Goal: Task Accomplishment & Management: Complete application form

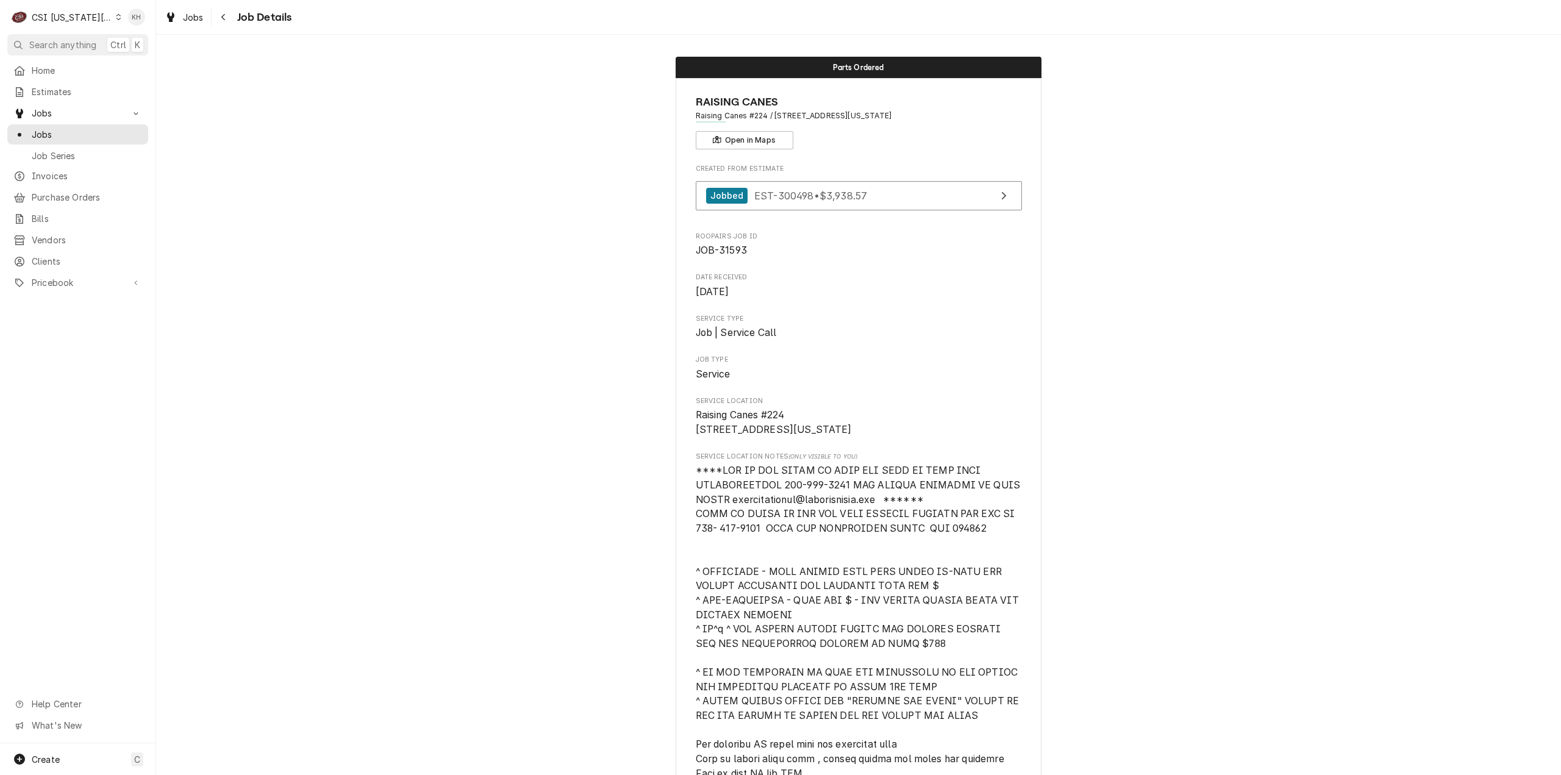
scroll to position [6062, 0]
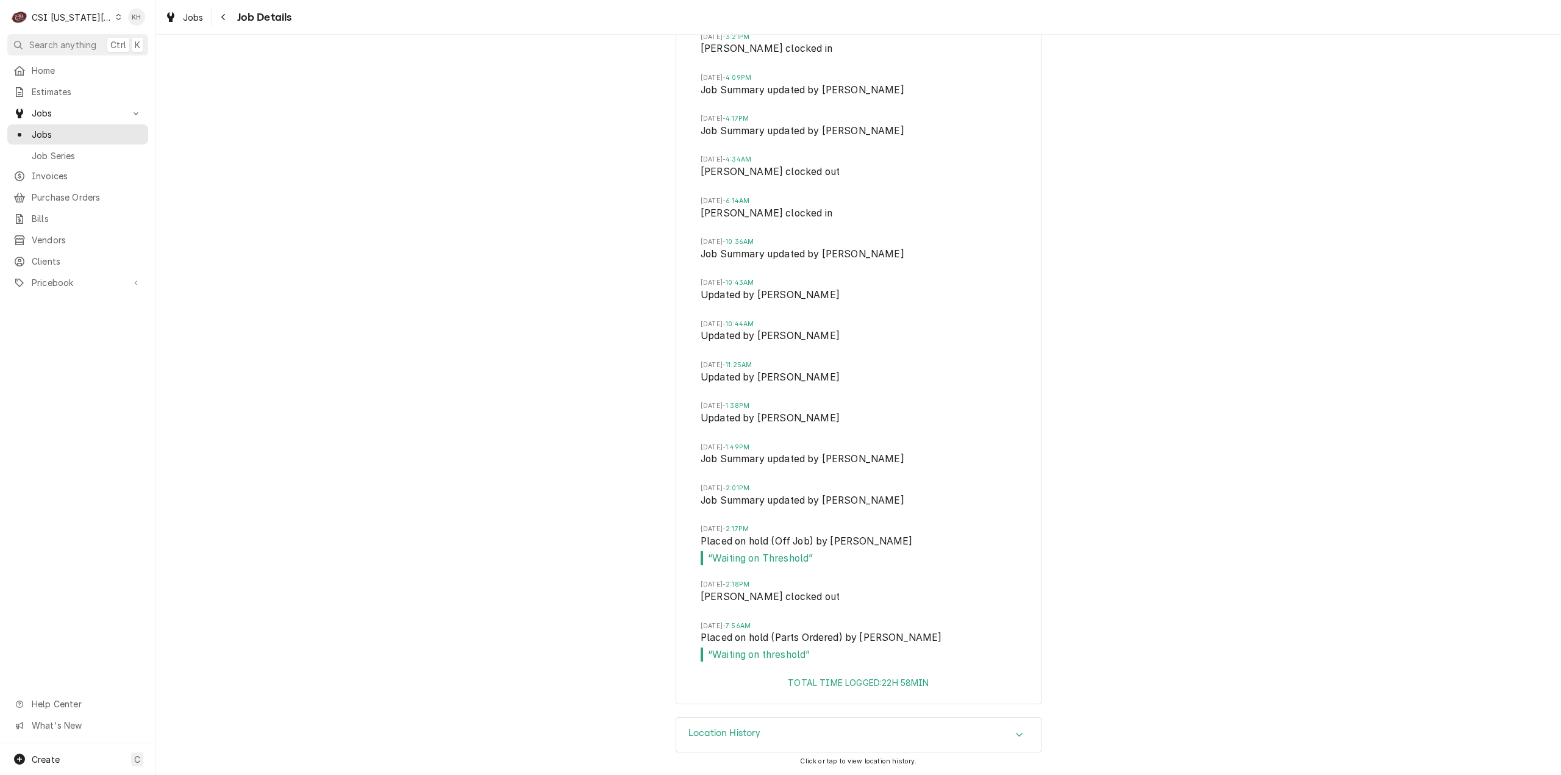
click at [1292, 429] on div "Job Timeline Mon, Jul 28, 2025 - 10:04AM Drafted by Kelsey Hetlage Mon, Jul 28,…" at bounding box center [858, 186] width 1405 height 1061
click at [58, 45] on span "Search anything" at bounding box center [62, 44] width 67 height 13
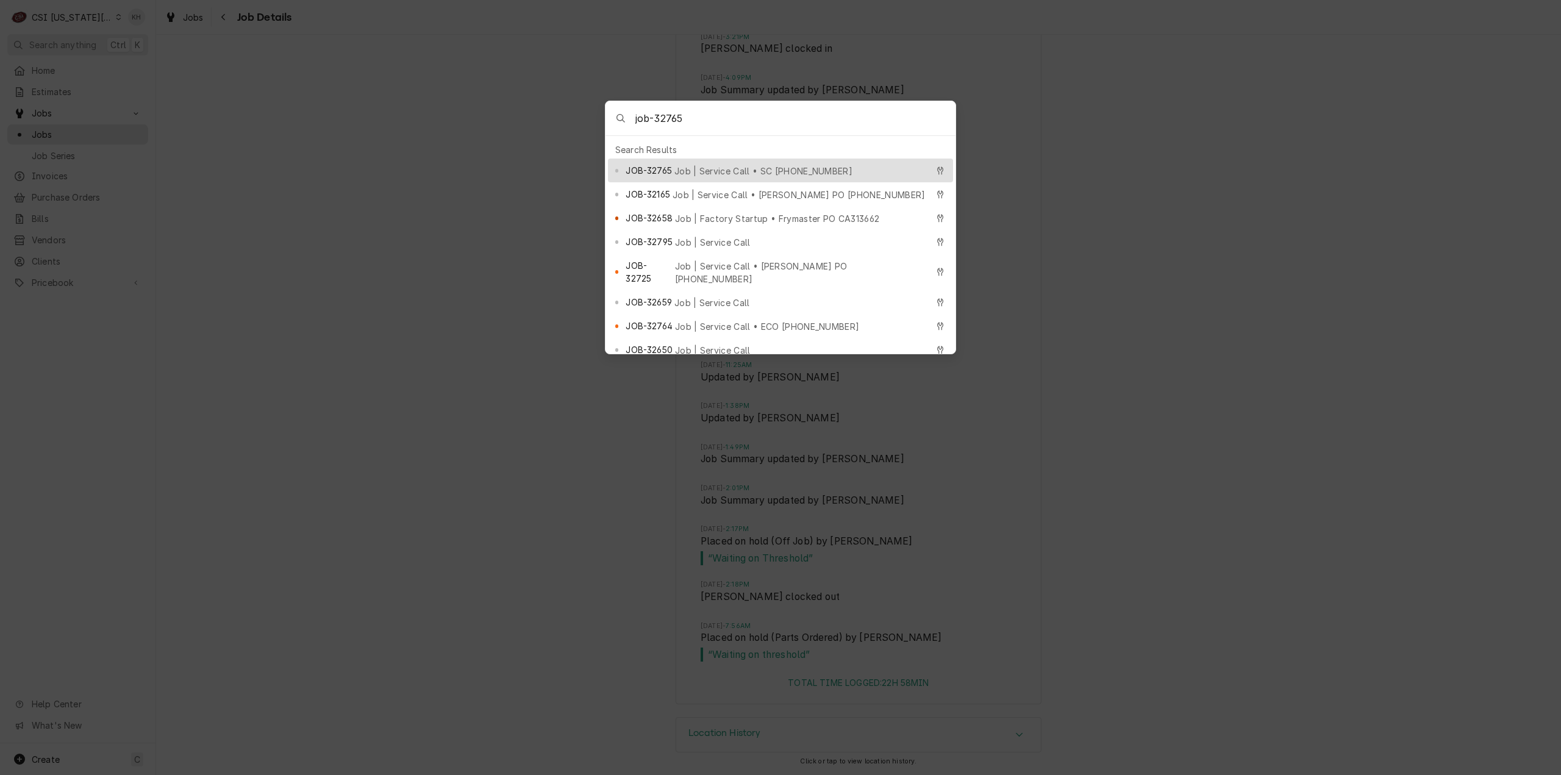
type input "job-32765"
click at [715, 163] on div "JOB-32765 Job | Service Call • SC 325801631" at bounding box center [776, 170] width 301 height 14
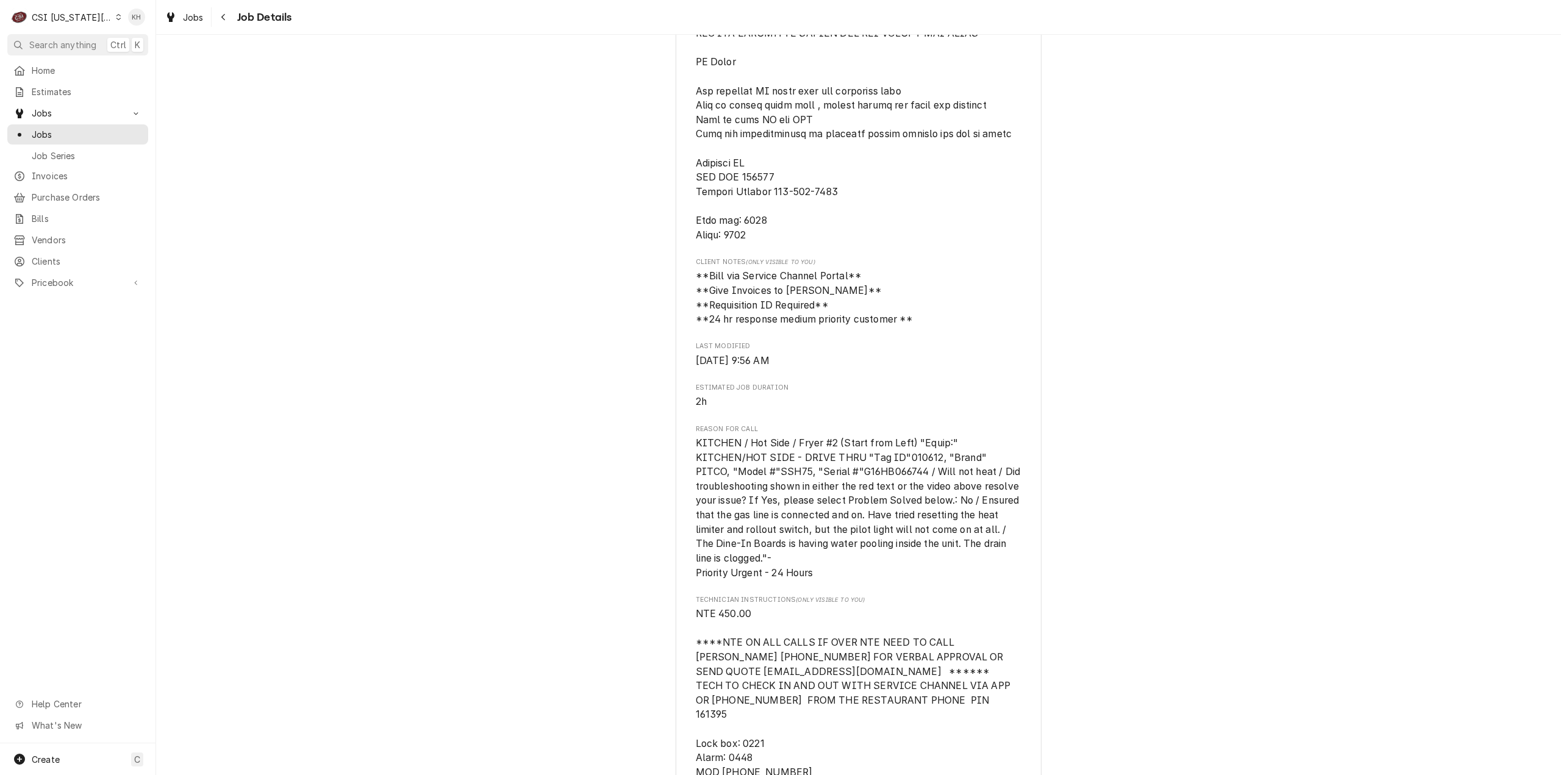
scroll to position [671, 0]
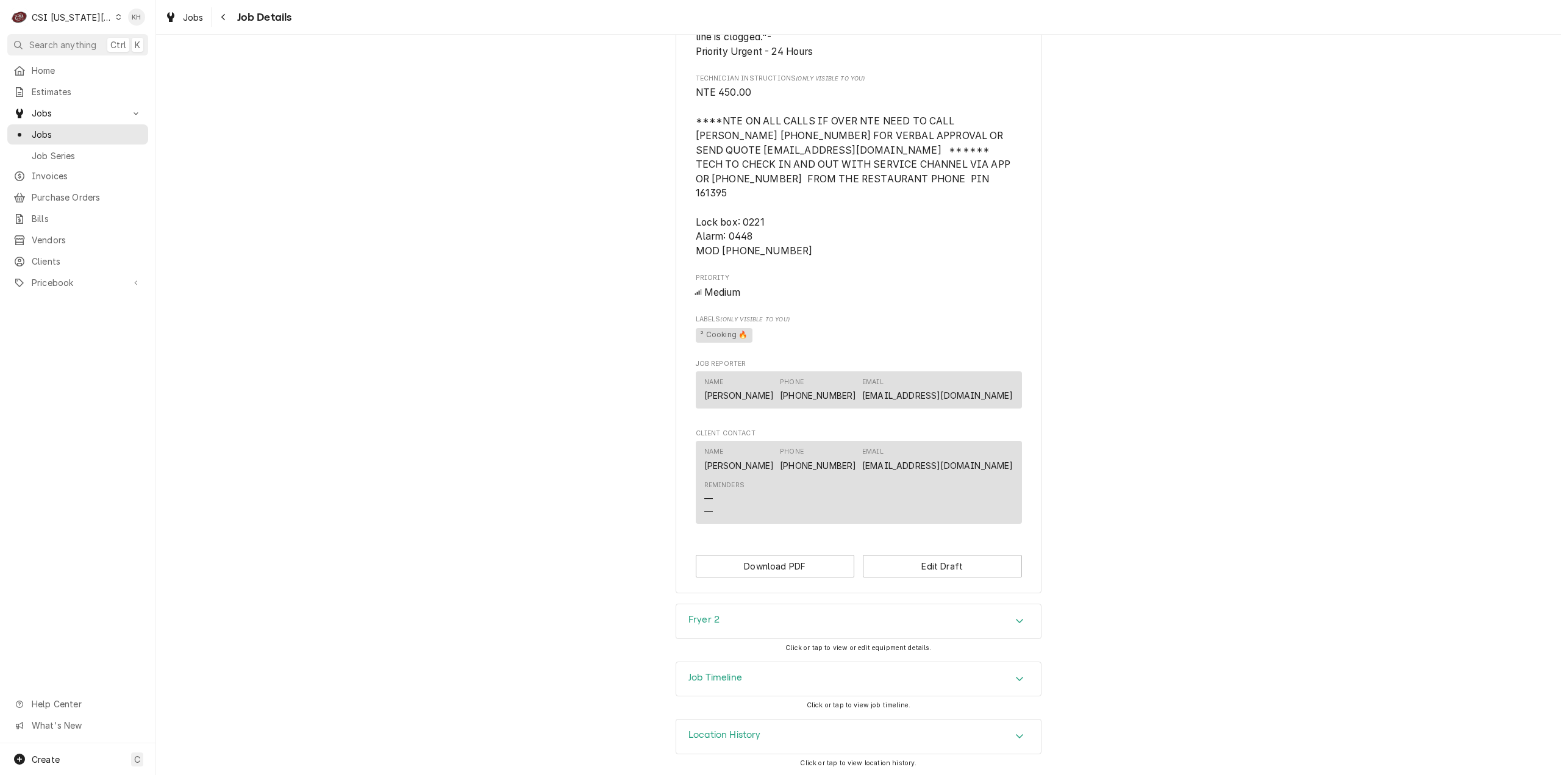
click at [760, 689] on div "Job Timeline" at bounding box center [858, 679] width 365 height 34
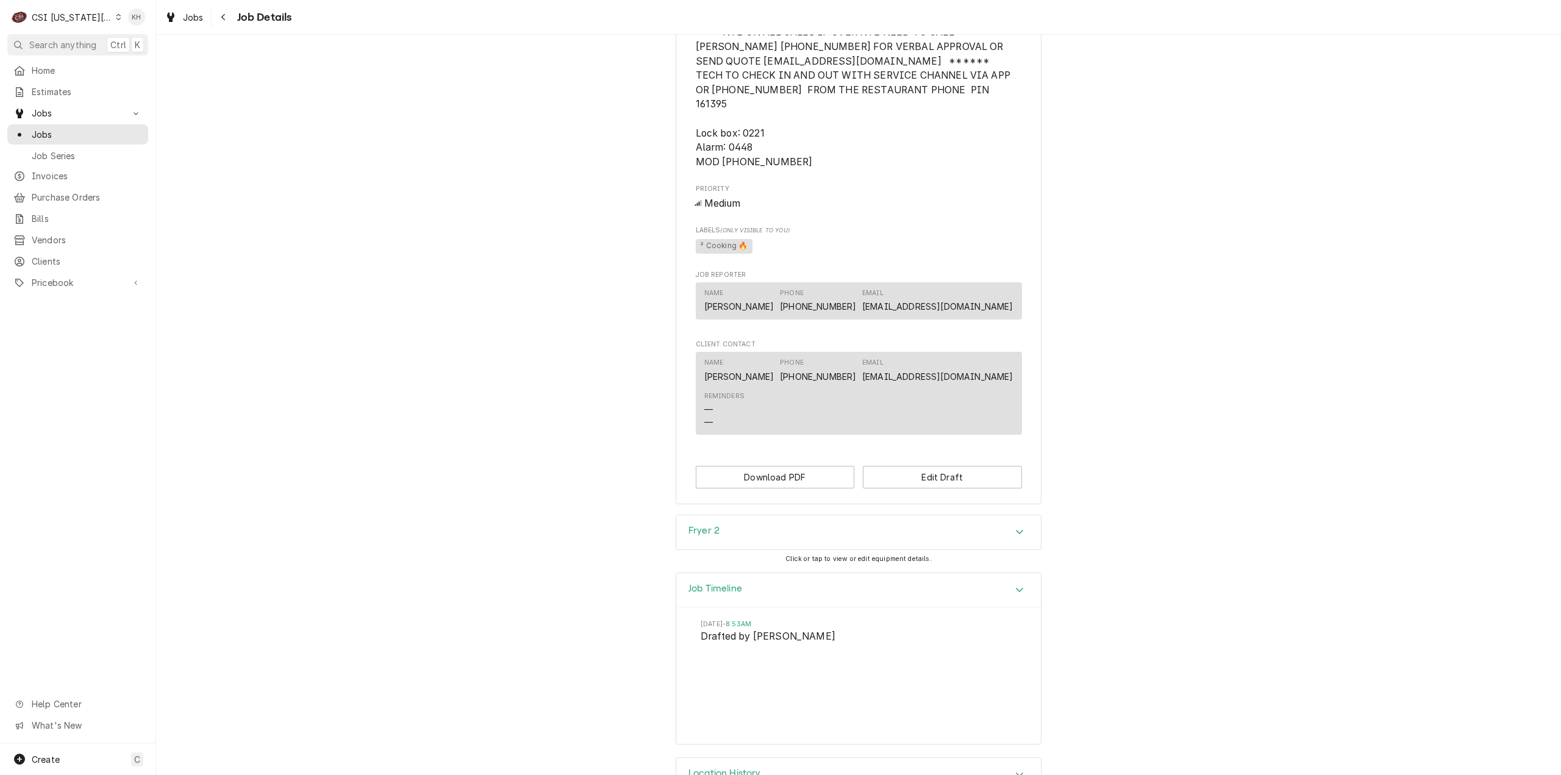
scroll to position [1305, 0]
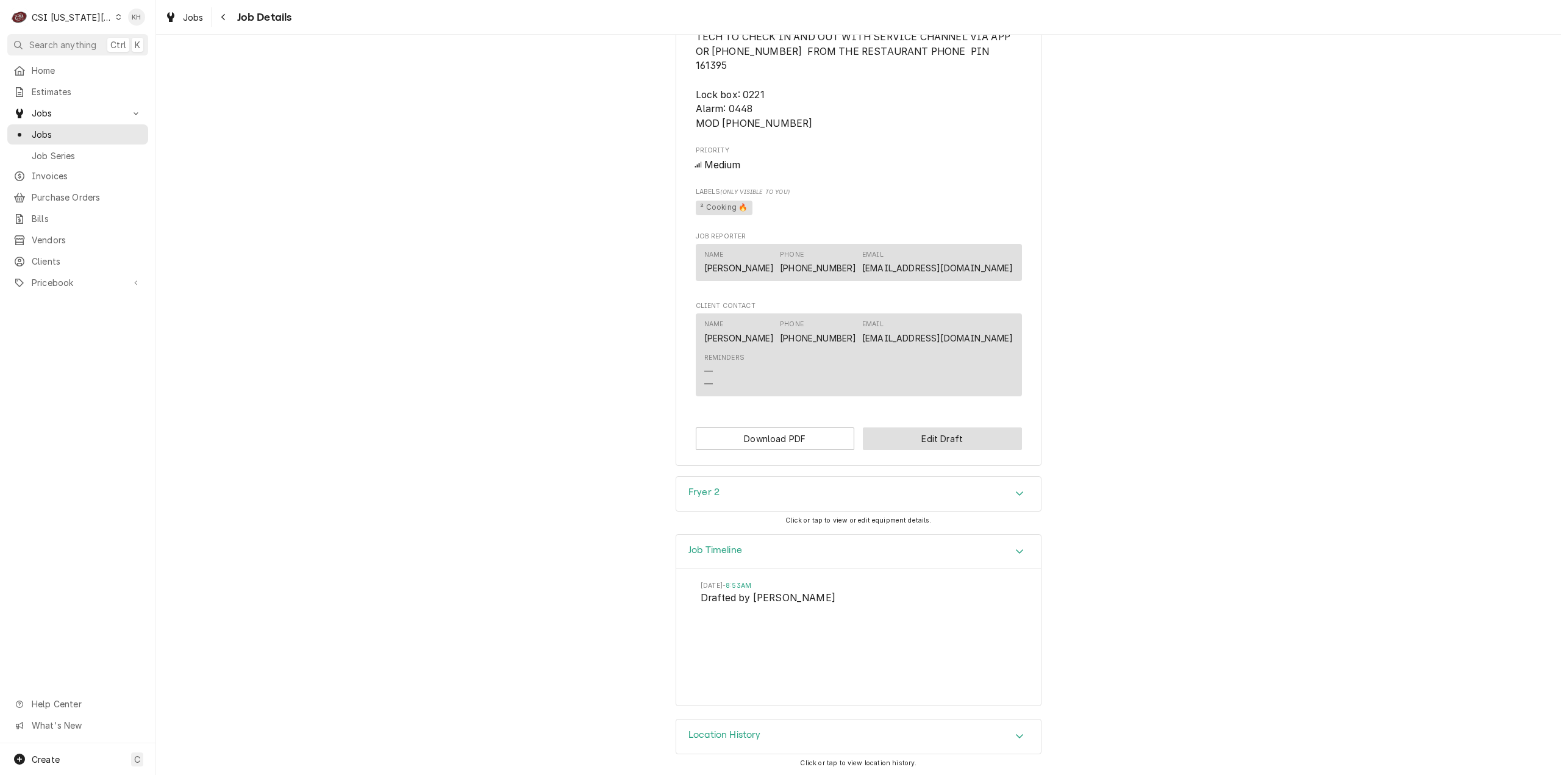
click at [936, 432] on button "Edit Draft" at bounding box center [942, 439] width 159 height 23
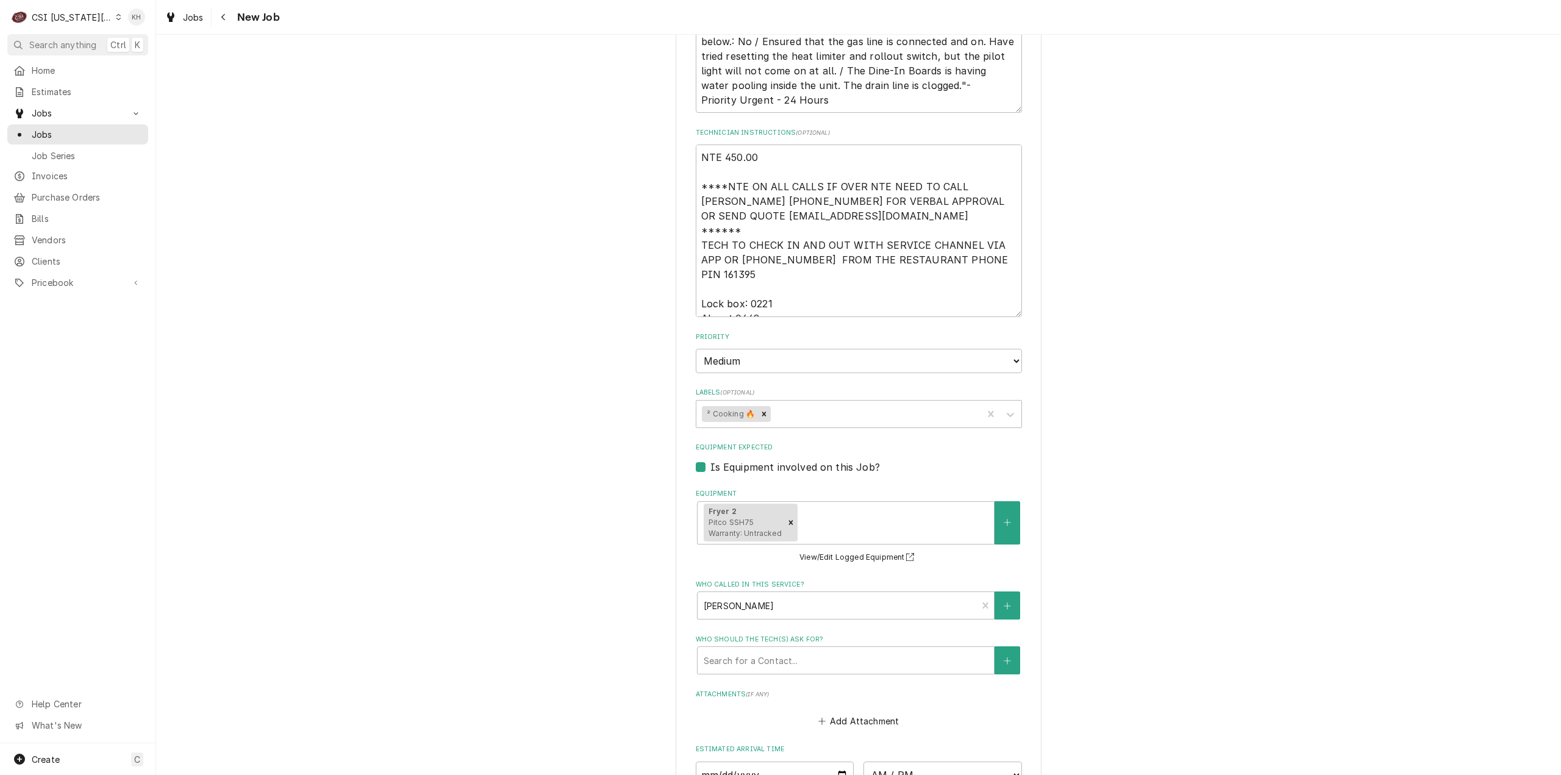
scroll to position [1159, 0]
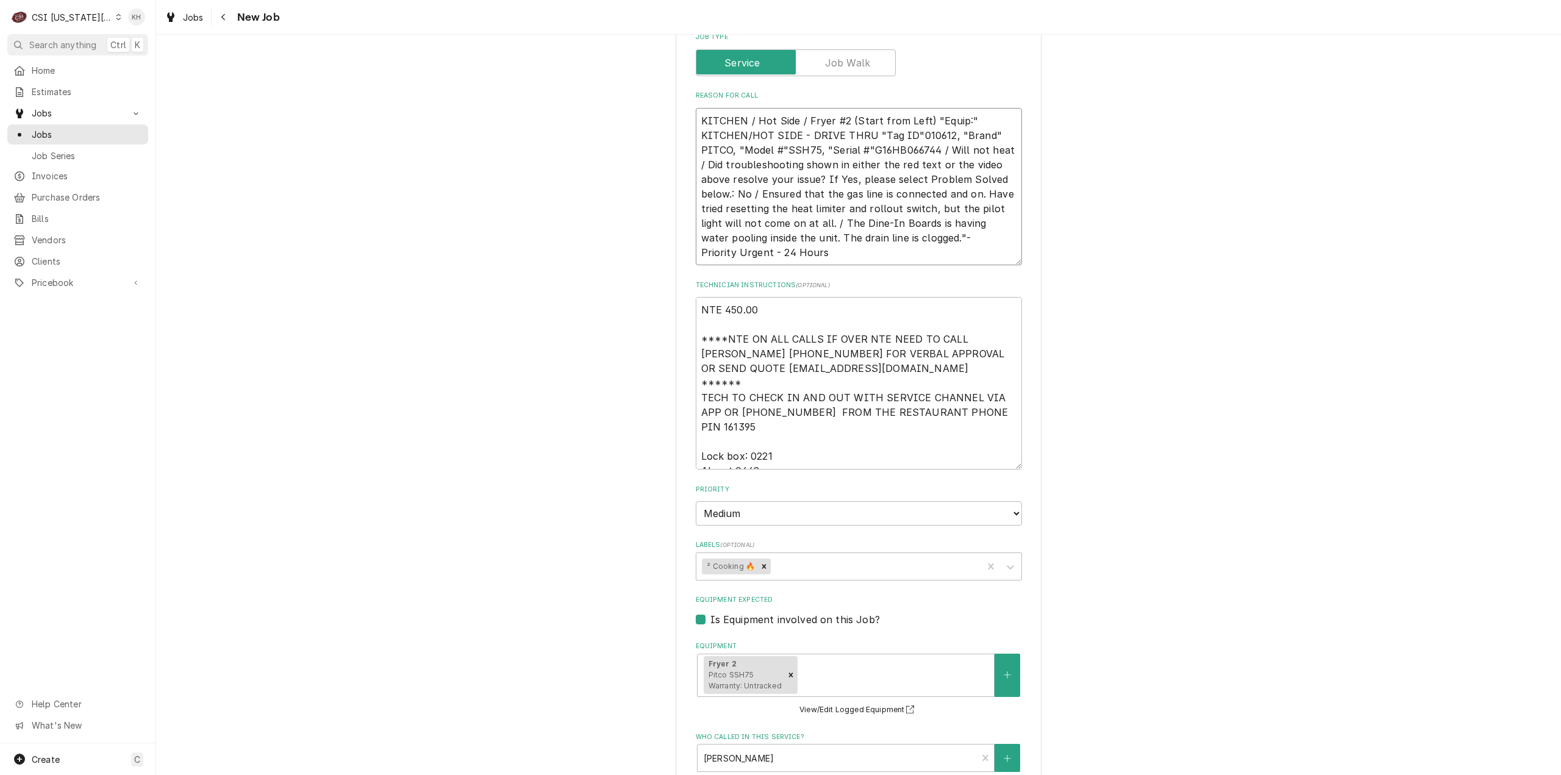
click at [792, 179] on textarea "KITCHEN / Hot Side / Fryer #2 (Start from Left) "Equip:" KITCHEN/HOT SIDE - DRI…" at bounding box center [859, 187] width 326 height 158
type textarea "x"
type textarea "KITCHEN / Hot Side / Fryer #2 (Start from Left) "Equip:" KITCHEN/HOT SIDE - DRI…"
type textarea "x"
type textarea "KITCHEN / Hot Side / Fryer #2 (Start from Left) "Equip:" KITCHEN/HOT SIDE - DRI…"
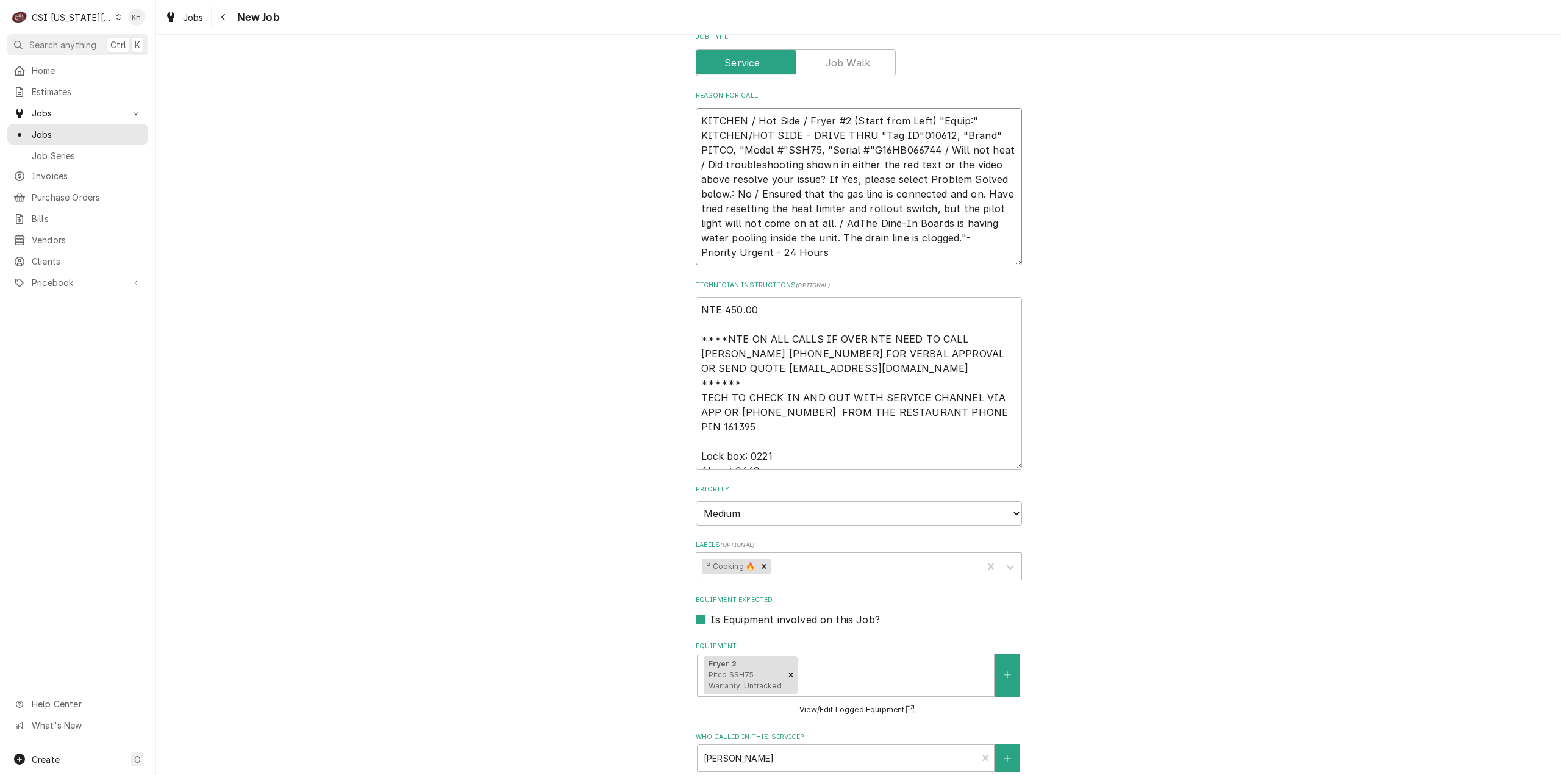
type textarea "x"
type textarea "KITCHEN / Hot Side / Fryer #2 (Start from Left) "Equip:" KITCHEN/HOT SIDE - DRI…"
type textarea "x"
type textarea "KITCHEN / Hot Side / Fryer #2 (Start from Left) "Equip:" KITCHEN/HOT SIDE - DRI…"
type textarea "x"
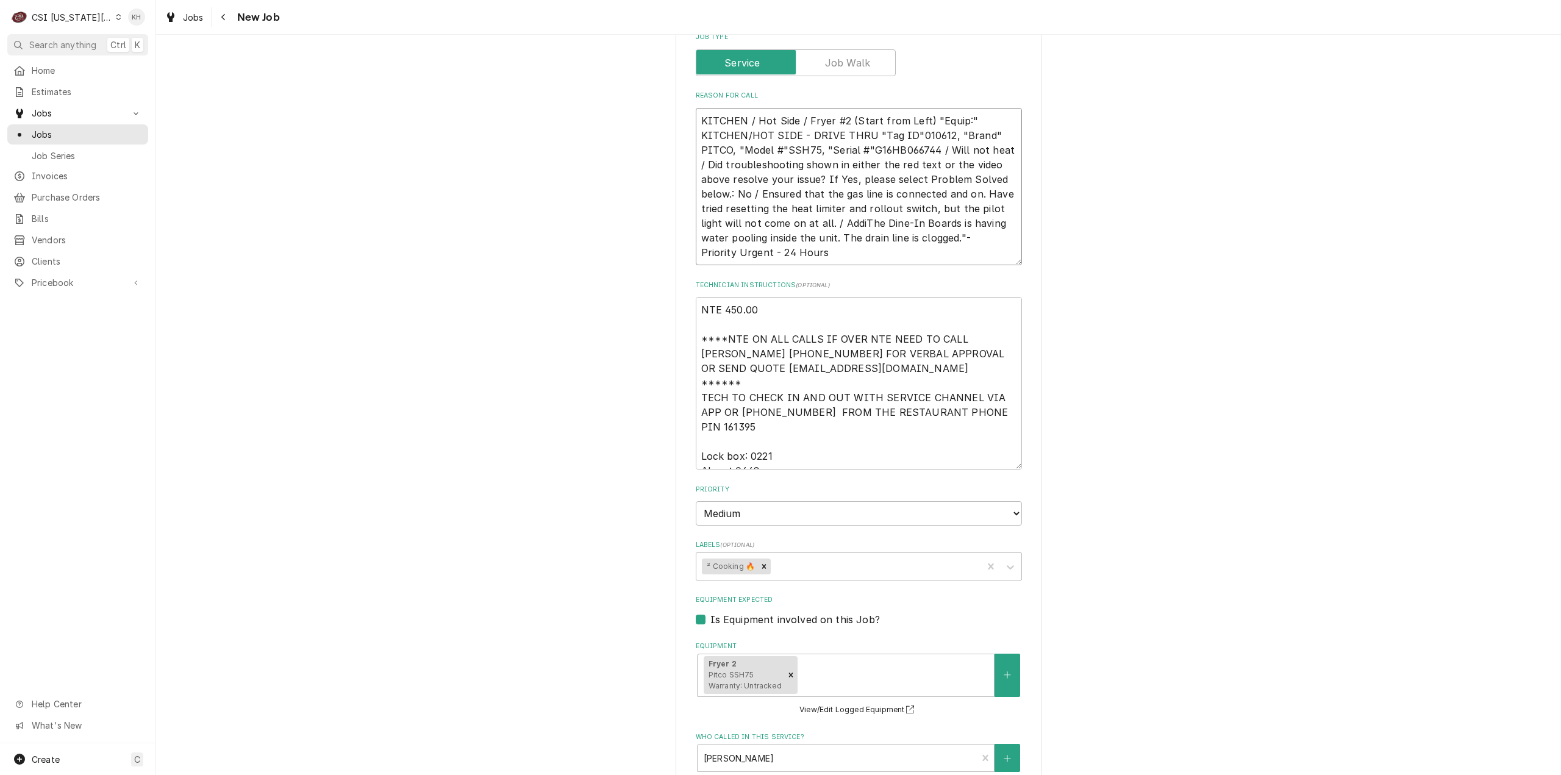
type textarea "KITCHEN / Hot Side / Fryer #2 (Start from Left) "Equip:" KITCHEN/HOT SIDE - DRI…"
type textarea "x"
type textarea "KITCHEN / Hot Side / Fryer #2 (Start from Left) "Equip:" KITCHEN/HOT SIDE - DRI…"
type textarea "x"
type textarea "KITCHEN / Hot Side / Fryer #2 (Start from Left) "Equip:" KITCHEN/HOT SIDE - DRI…"
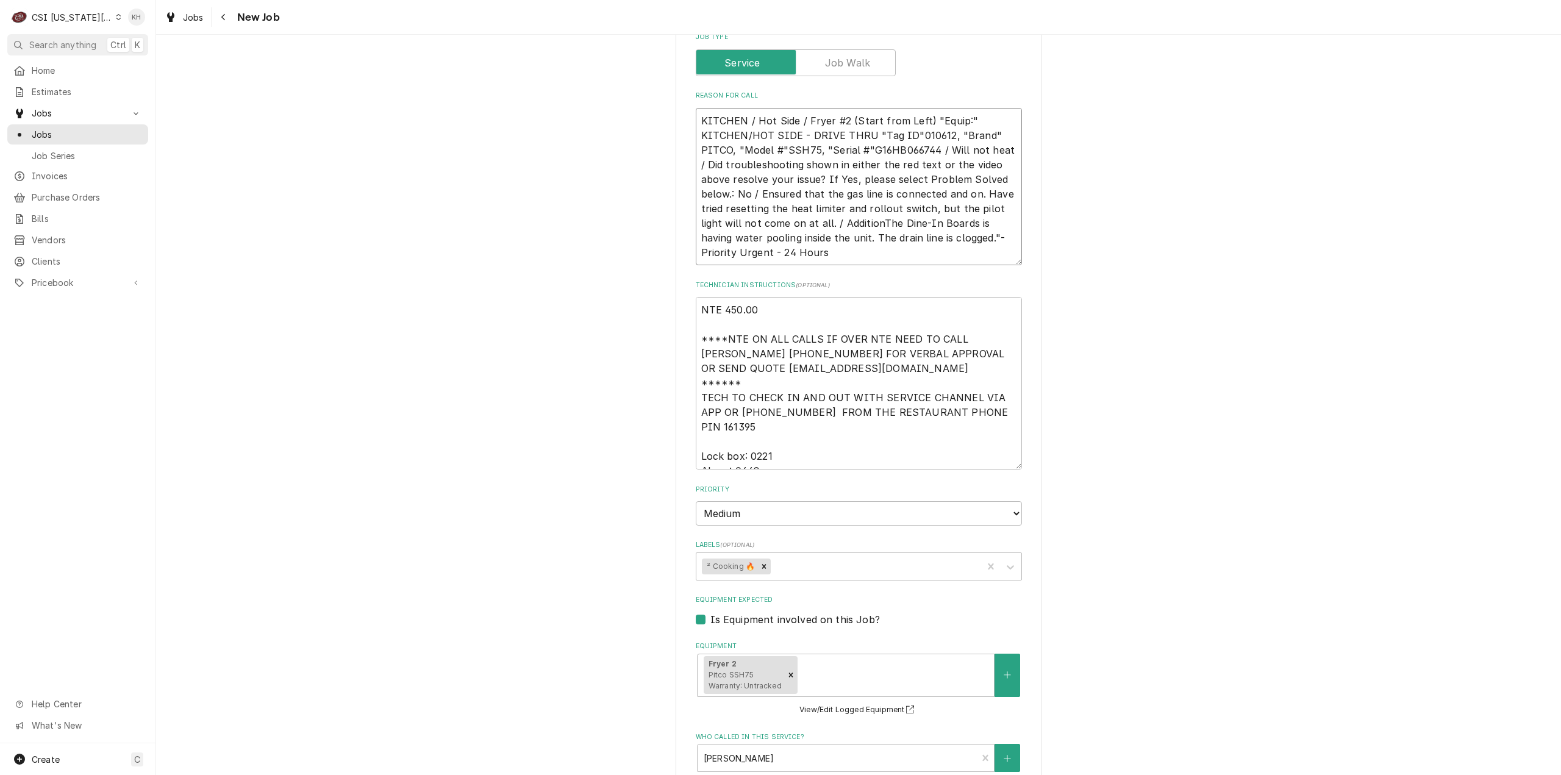
type textarea "x"
type textarea "KITCHEN / Hot Side / Fryer #2 (Start from Left) "Equip:" KITCHEN/HOT SIDE - DRI…"
type textarea "x"
type textarea "KITCHEN / Hot Side / Fryer #2 (Start from Left) "Equip:" KITCHEN/HOT SIDE - DRI…"
type textarea "x"
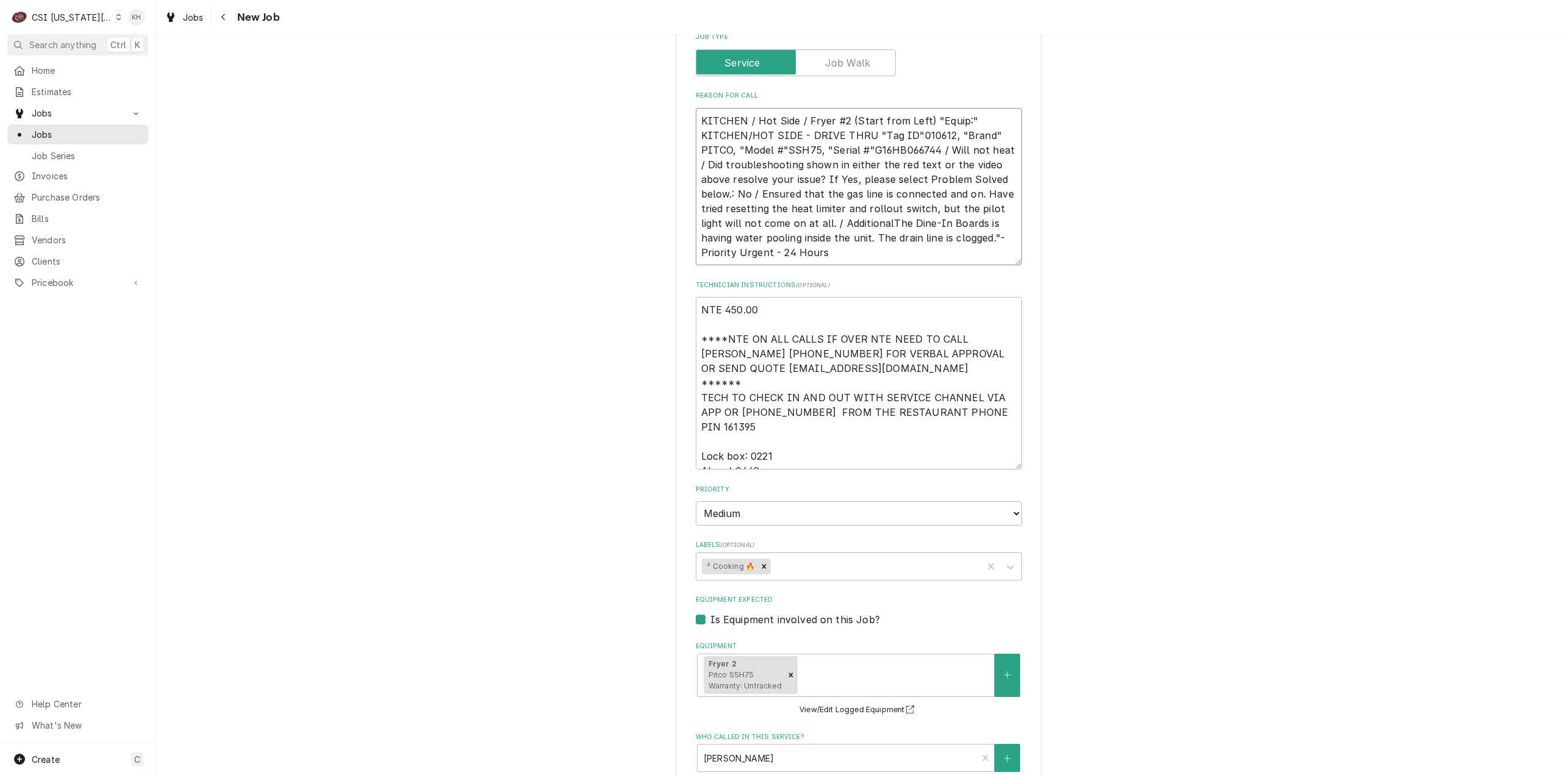
type textarea "KITCHEN / Hot Side / Fryer #2 (Start from Left) "Equip:" KITCHEN/HOT SIDE - DRI…"
type textarea "x"
type textarea "KITCHEN / Hot Side / Fryer #2 (Start from Left) "Equip:" KITCHEN/HOT SIDE - DRI…"
type textarea "x"
type textarea "KITCHEN / Hot Side / Fryer #2 (Start from Left) "Equip:" KITCHEN/HOT SIDE - DRI…"
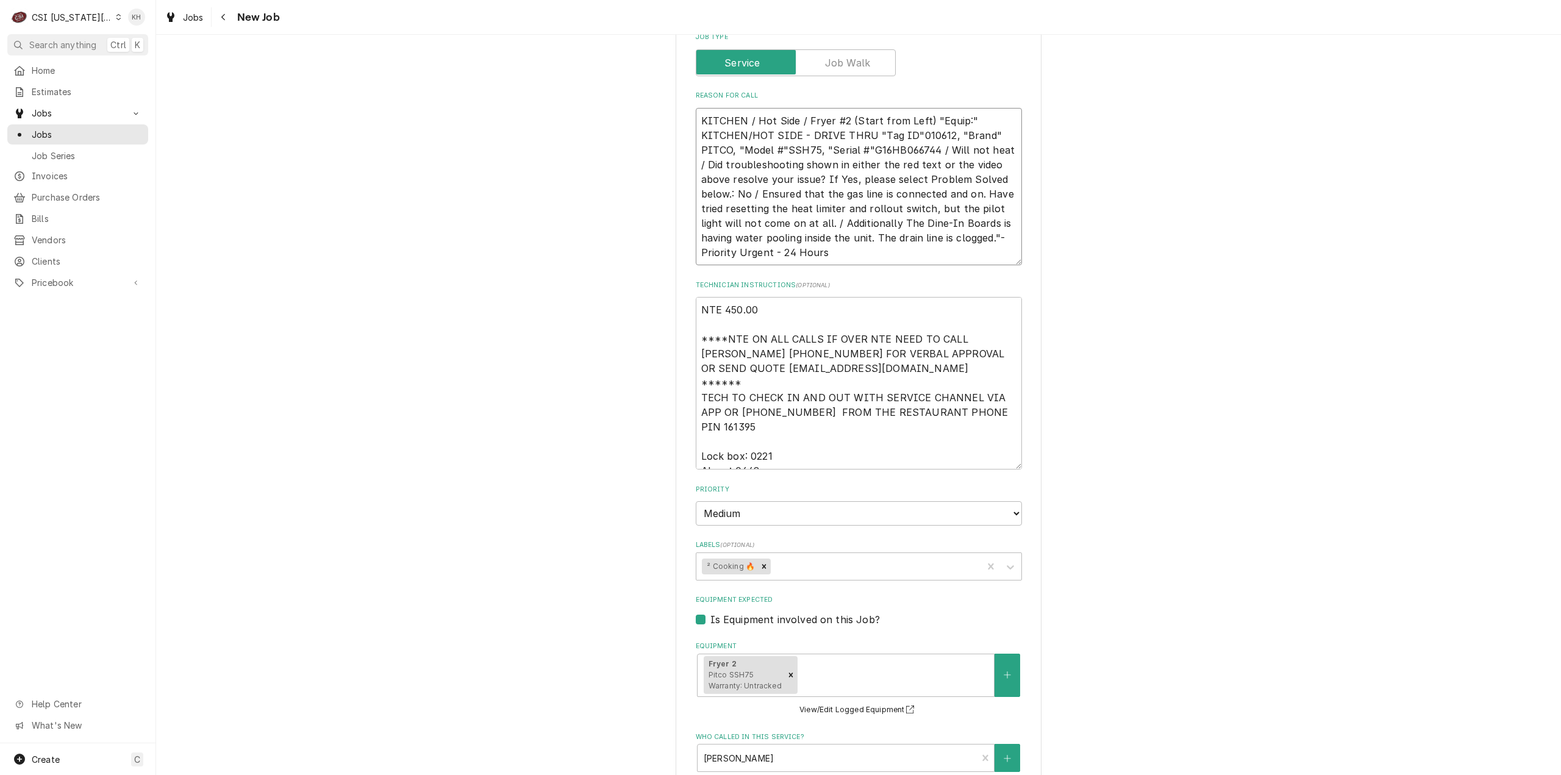
type textarea "x"
type textarea "KITCHEN / Hot Side / Fryer #2 (Start from Left) "Equip:" KITCHEN/HOT SIDE - DRI…"
type textarea "x"
type textarea "KITCHEN / Hot Side / Fryer #2 (Start from Left) "Equip:" KITCHEN/HOT SIDE - DRI…"
type textarea "x"
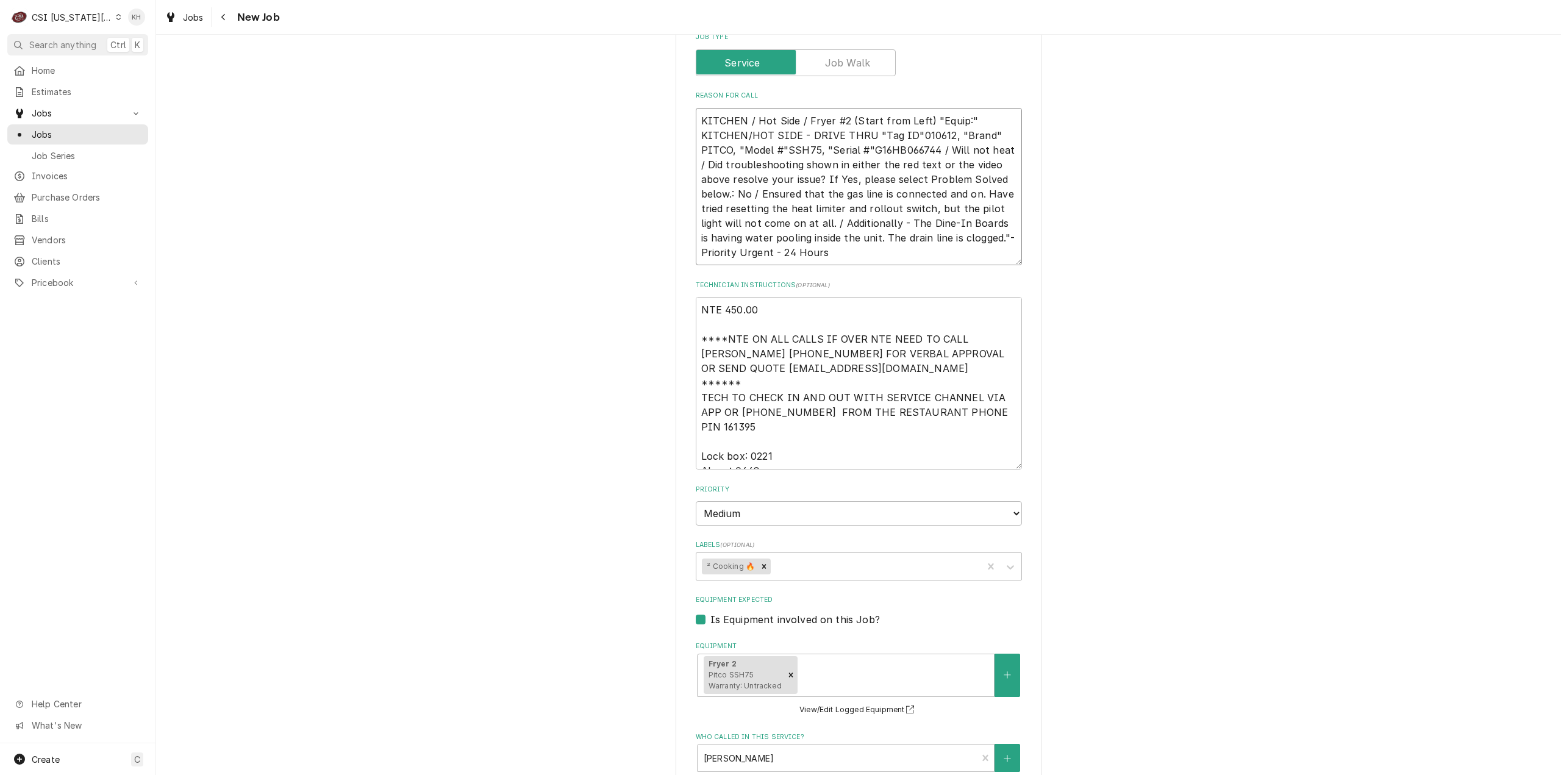
type textarea "KITCHEN / Hot Side / Fryer #2 (Start from Left) "Equip:" KITCHEN/HOT SIDE - DRI…"
type textarea "x"
type textarea "KITCHEN / Hot Side / Fryer #2 (Start from Left) "Equip:" KITCHEN/HOT SIDE - DRI…"
type textarea "x"
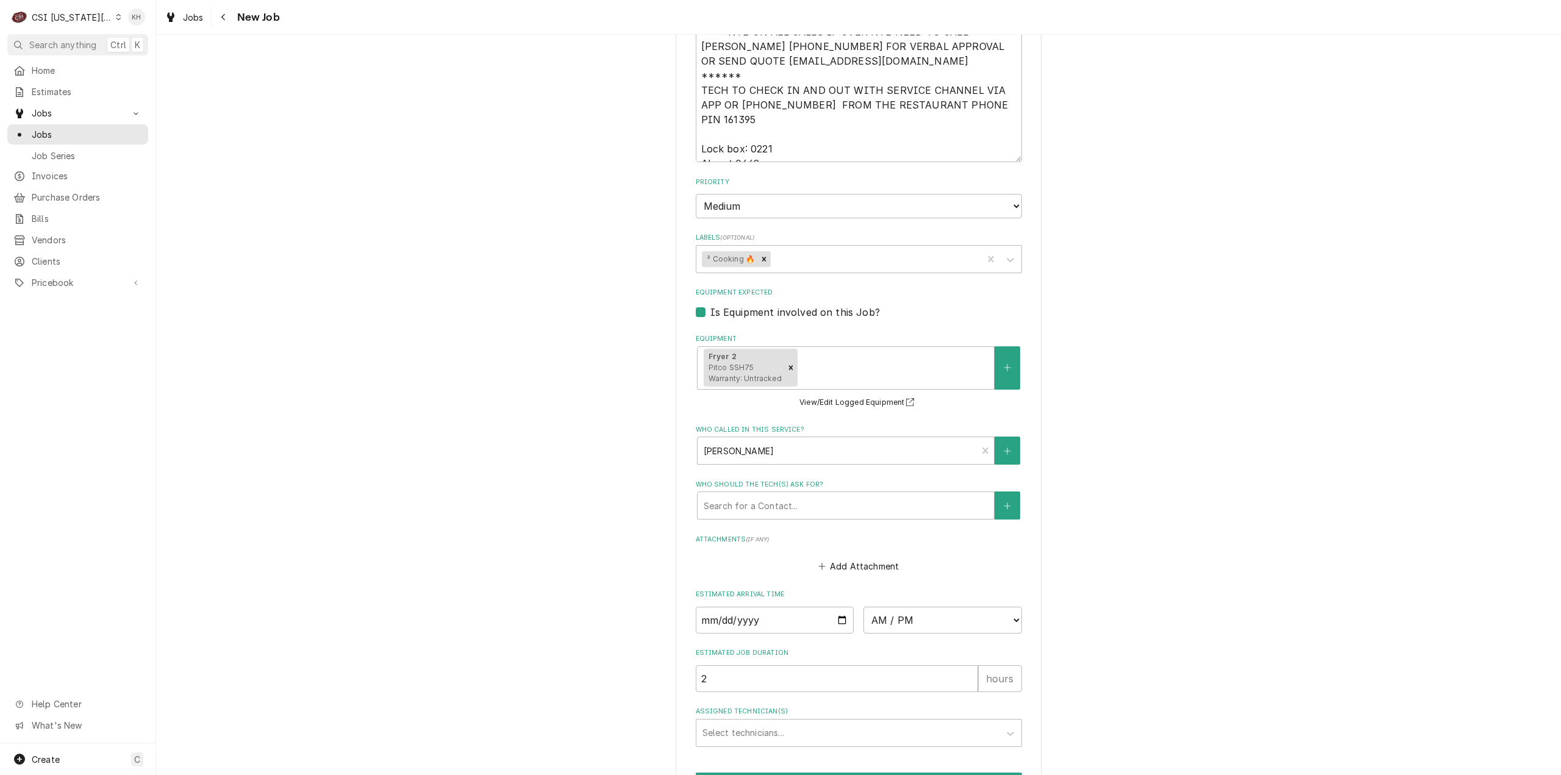
scroll to position [1533, 0]
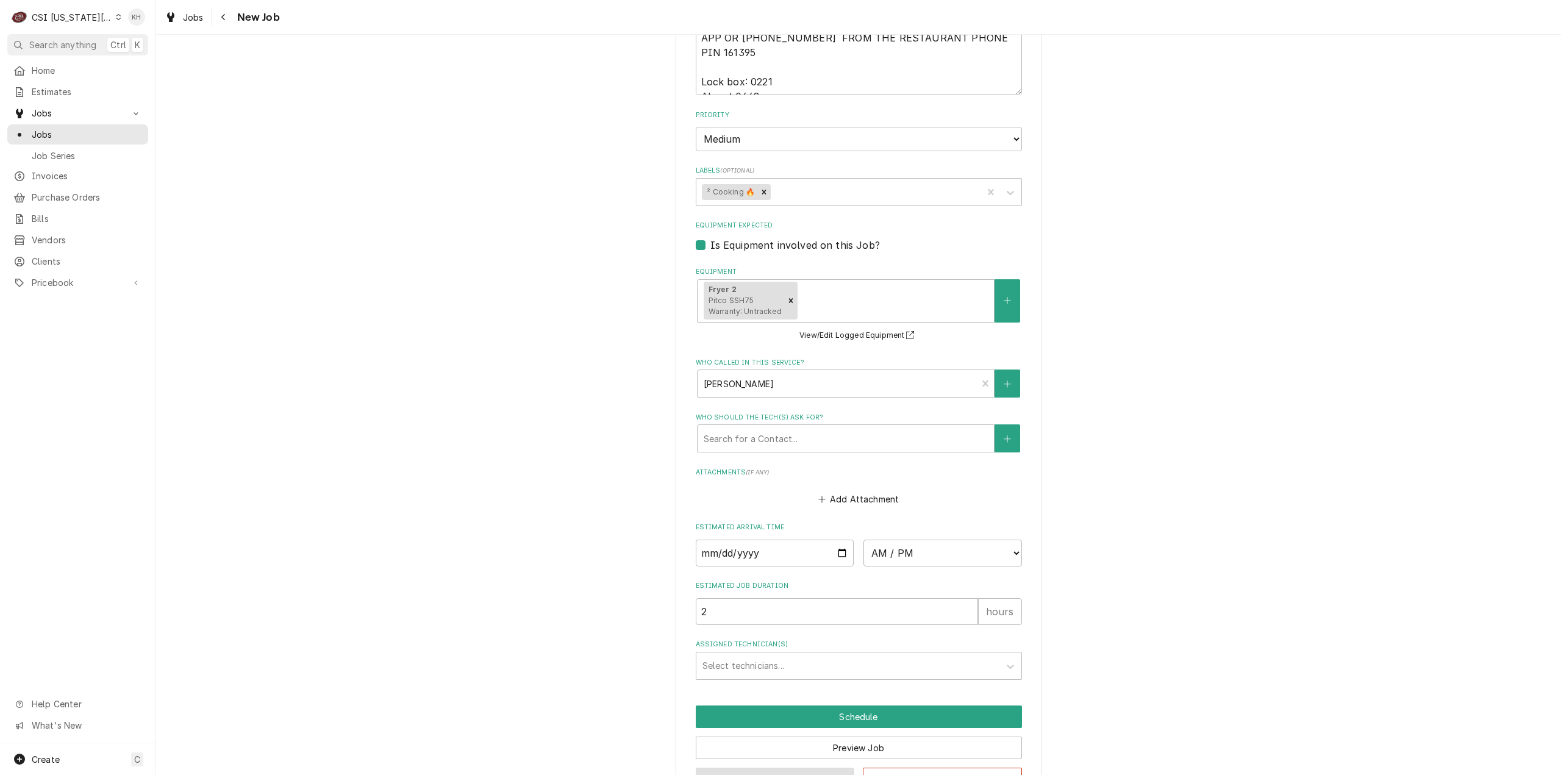
type textarea "KITCHEN / Hot Side / Fryer #2 (Start from Left) "Equip:" KITCHEN/HOT SIDE - DRI…"
click at [815, 768] on button "Save Draft" at bounding box center [775, 779] width 159 height 23
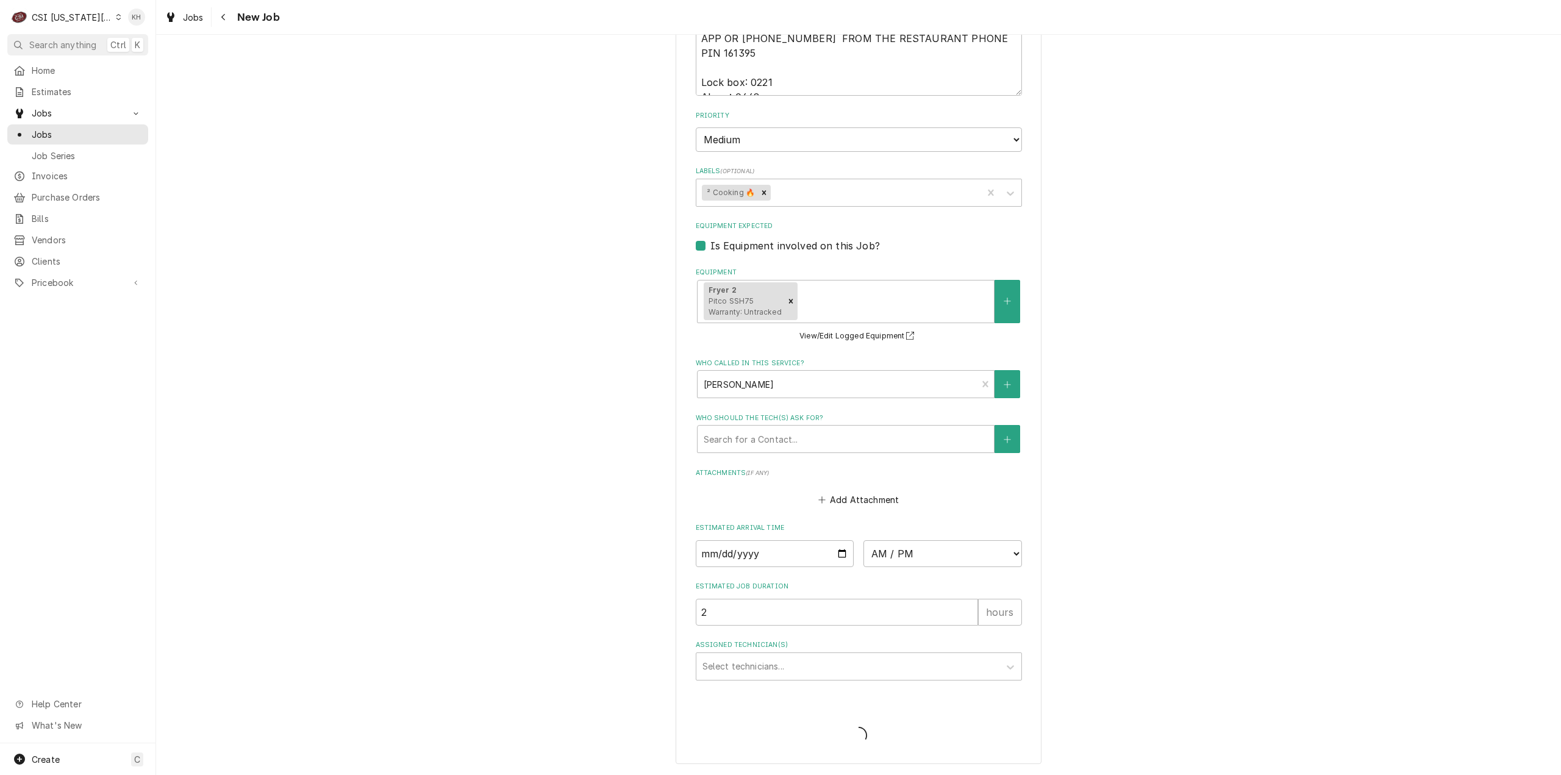
scroll to position [1490, 0]
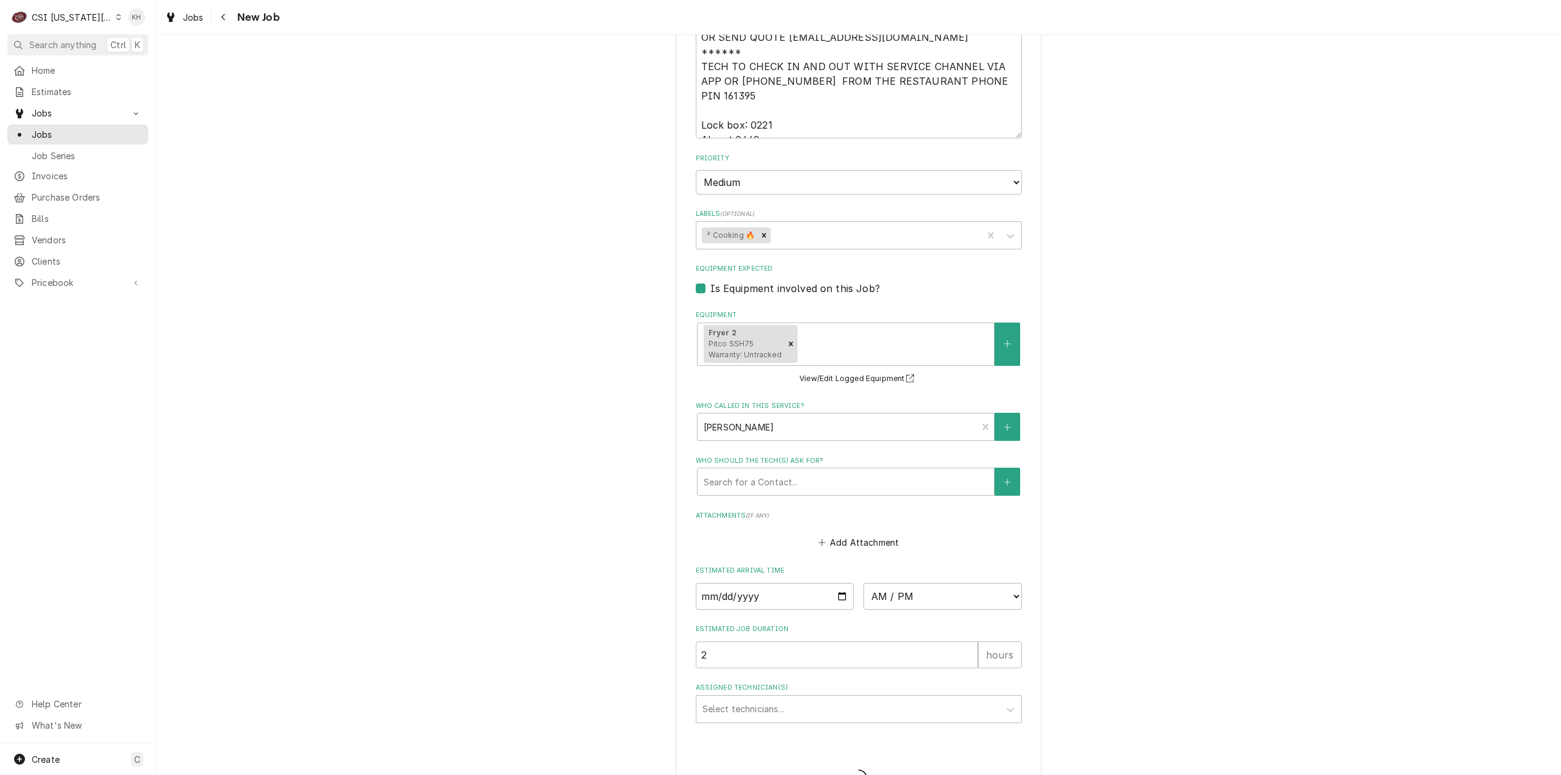
type textarea "x"
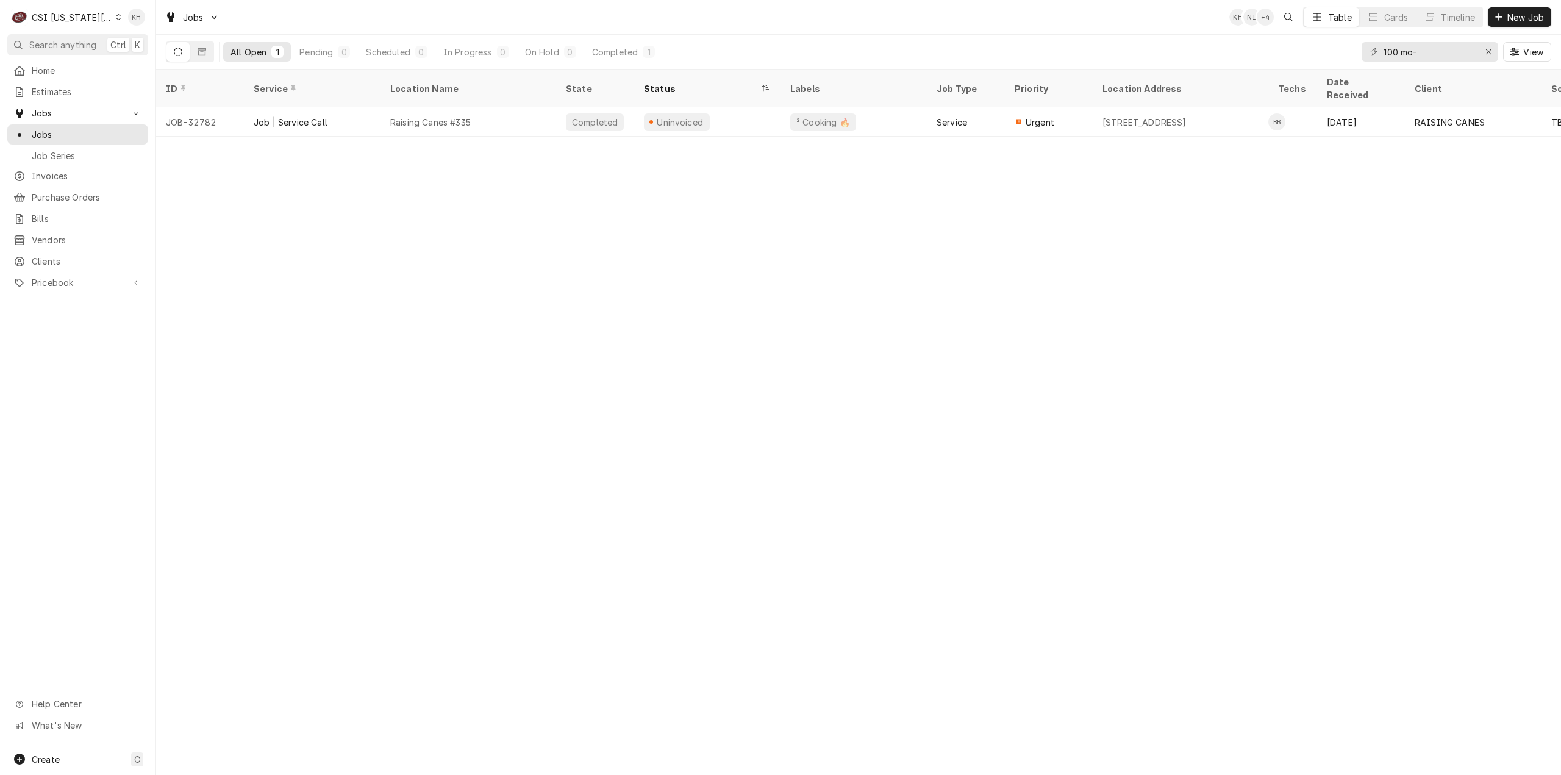
drag, startPoint x: 71, startPoint y: 47, endPoint x: 572, endPoint y: 127, distance: 507.2
click at [71, 47] on span "Search anything" at bounding box center [62, 44] width 67 height 13
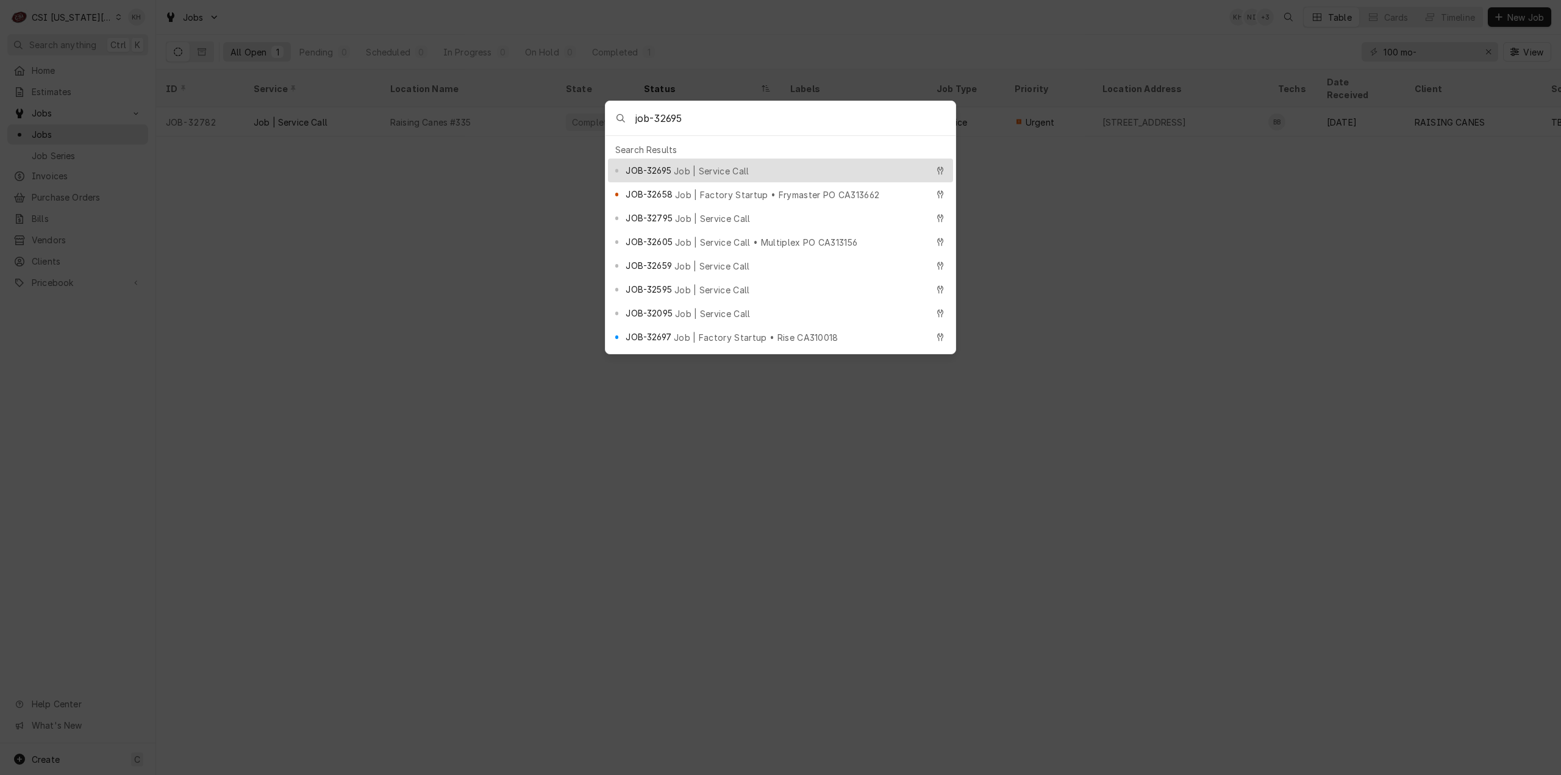
type input "job-32695"
click at [697, 168] on span "Job | Service Call" at bounding box center [712, 171] width 76 height 13
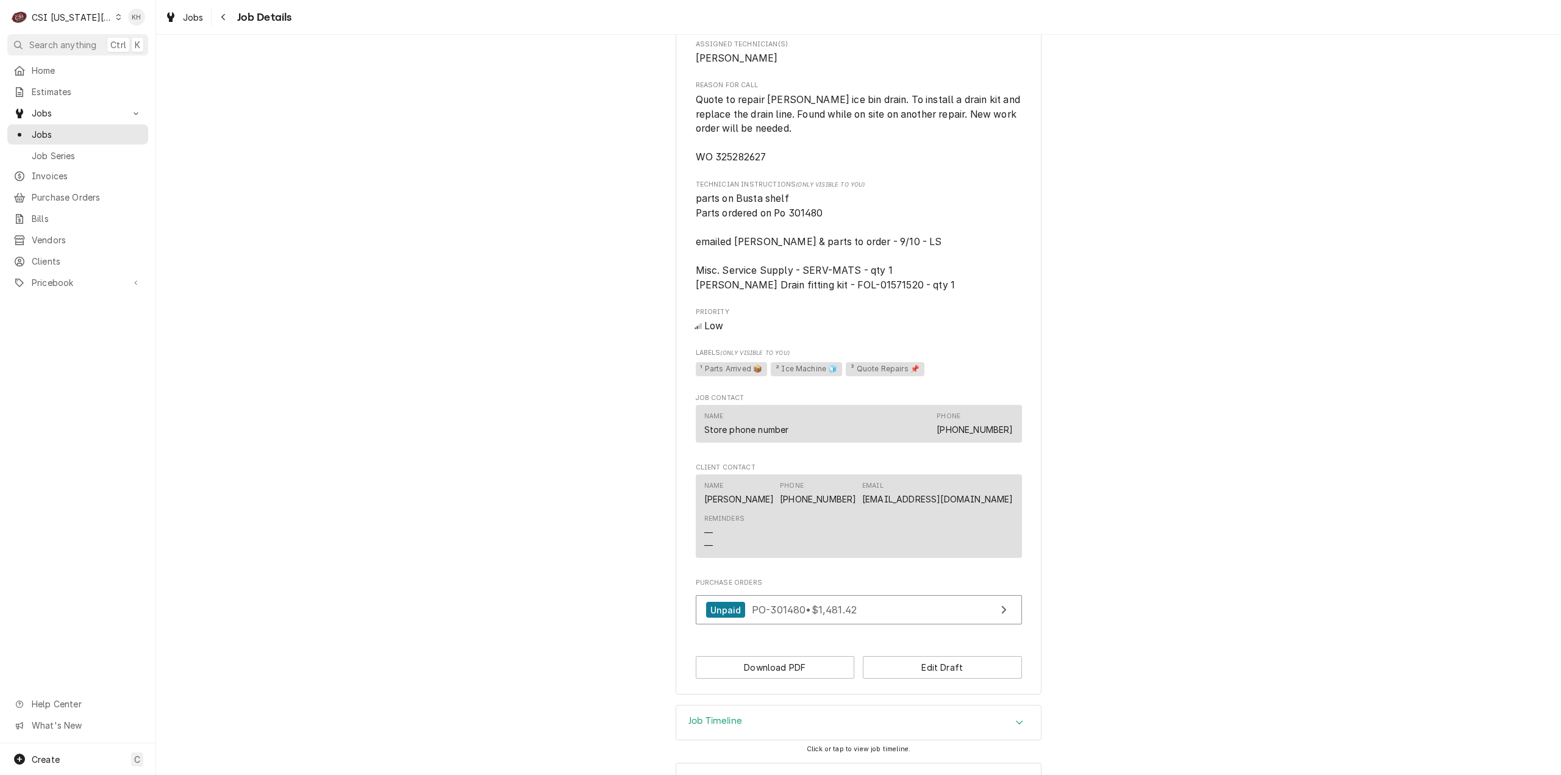
scroll to position [1085, 0]
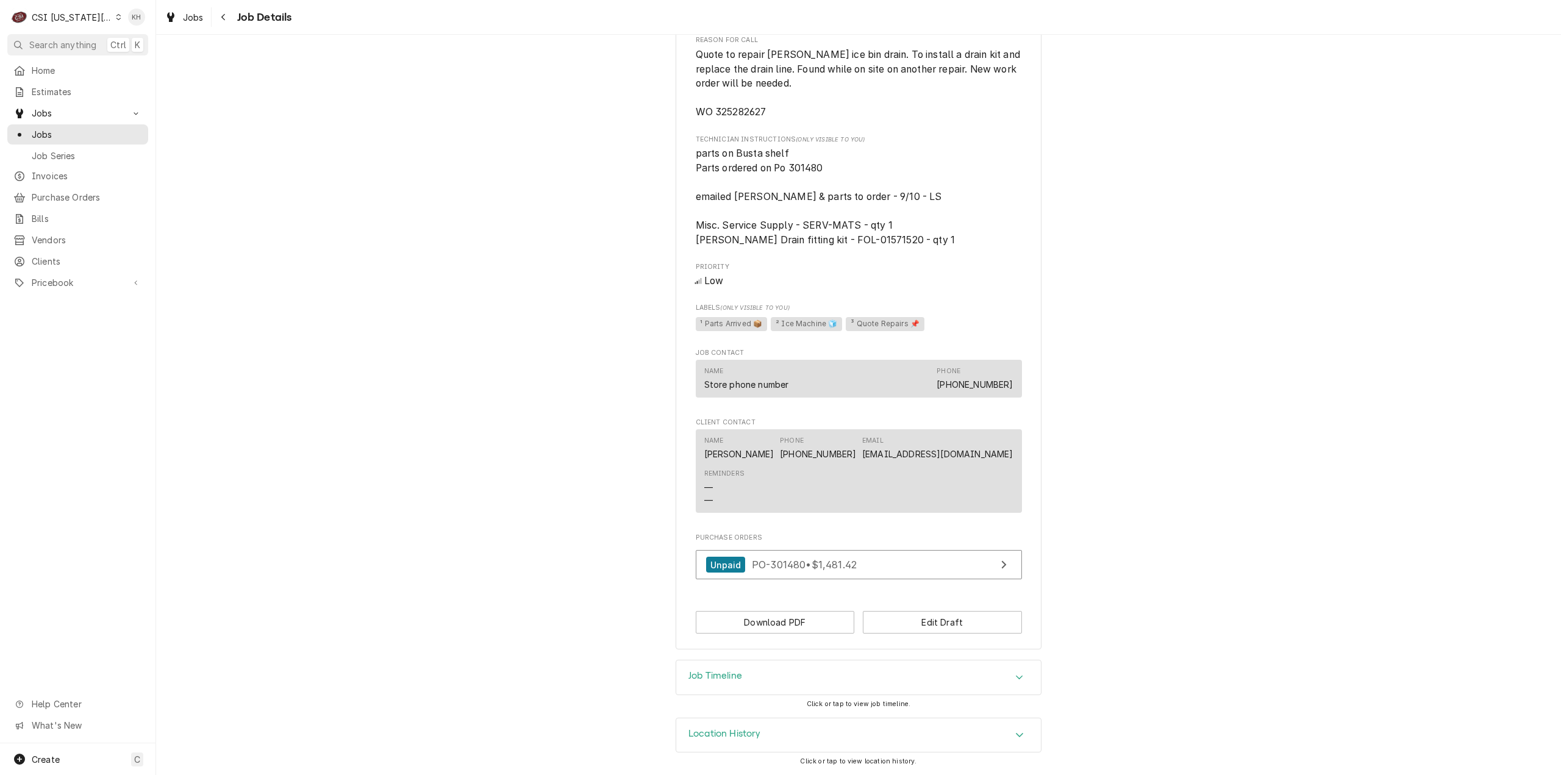
click at [749, 675] on div "Job Timeline" at bounding box center [858, 678] width 365 height 34
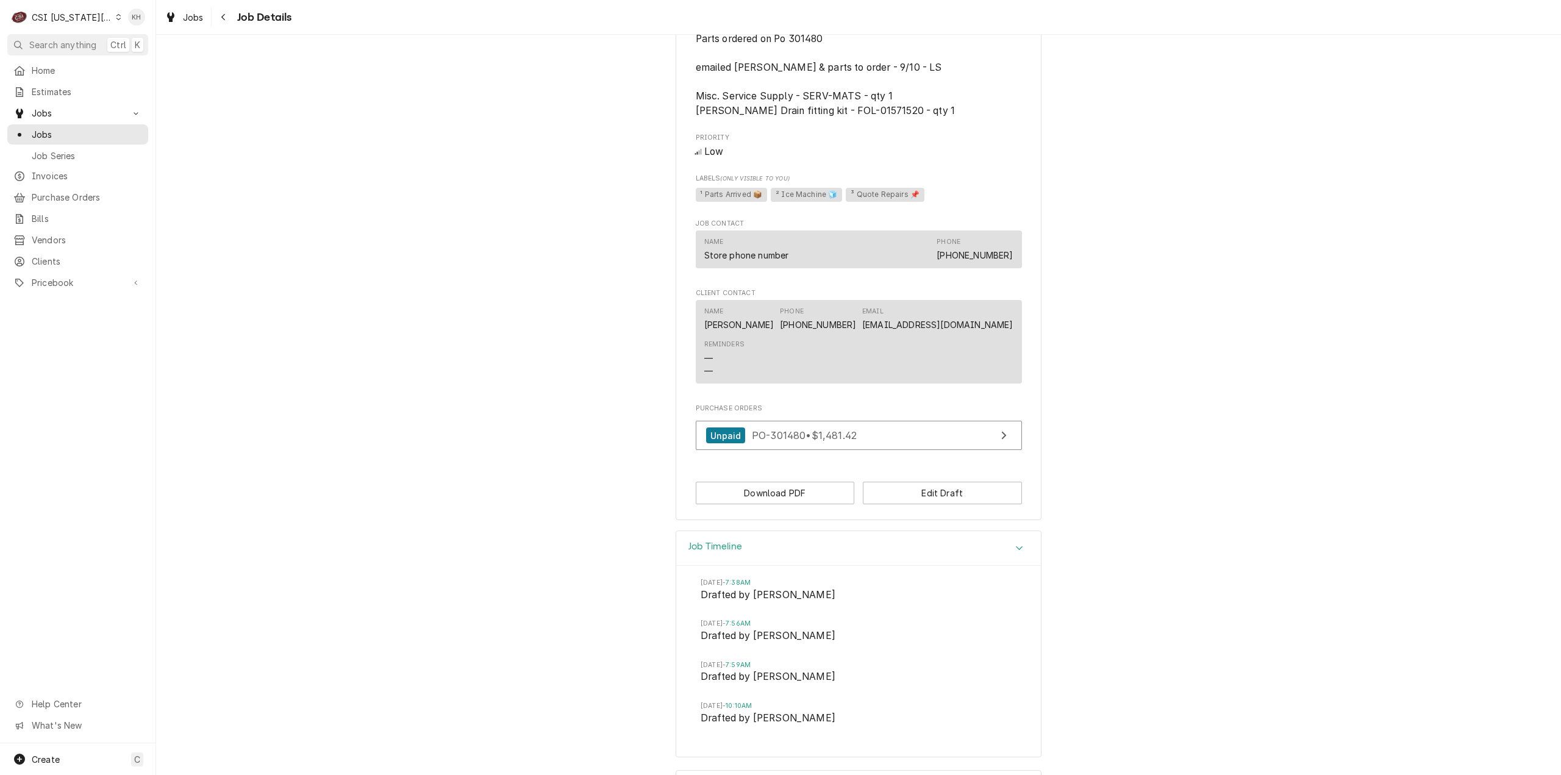
scroll to position [1267, 0]
